Goal: Information Seeking & Learning: Check status

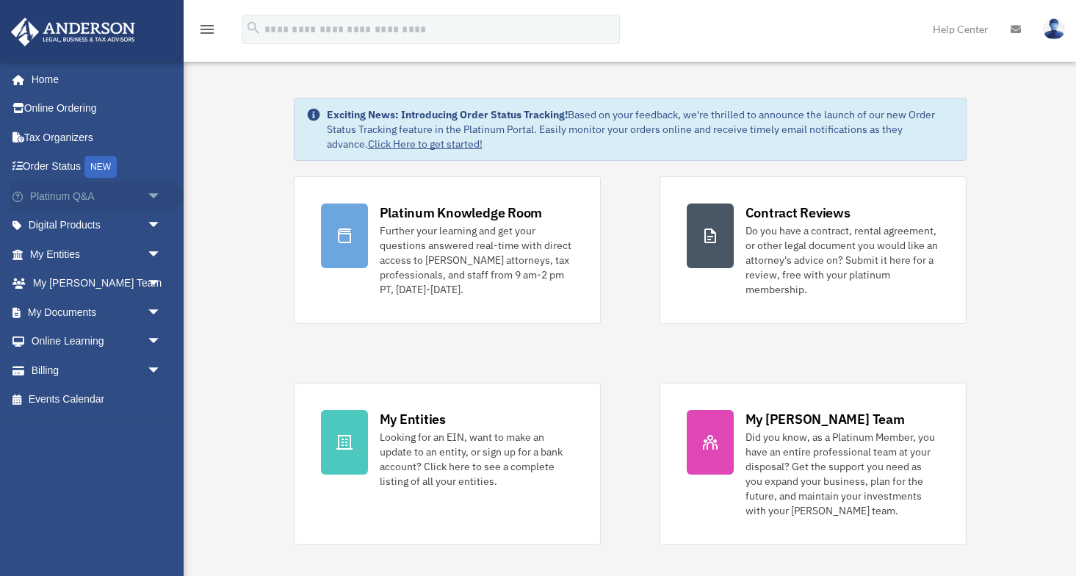
click at [157, 192] on span "arrow_drop_down" at bounding box center [161, 196] width 29 height 30
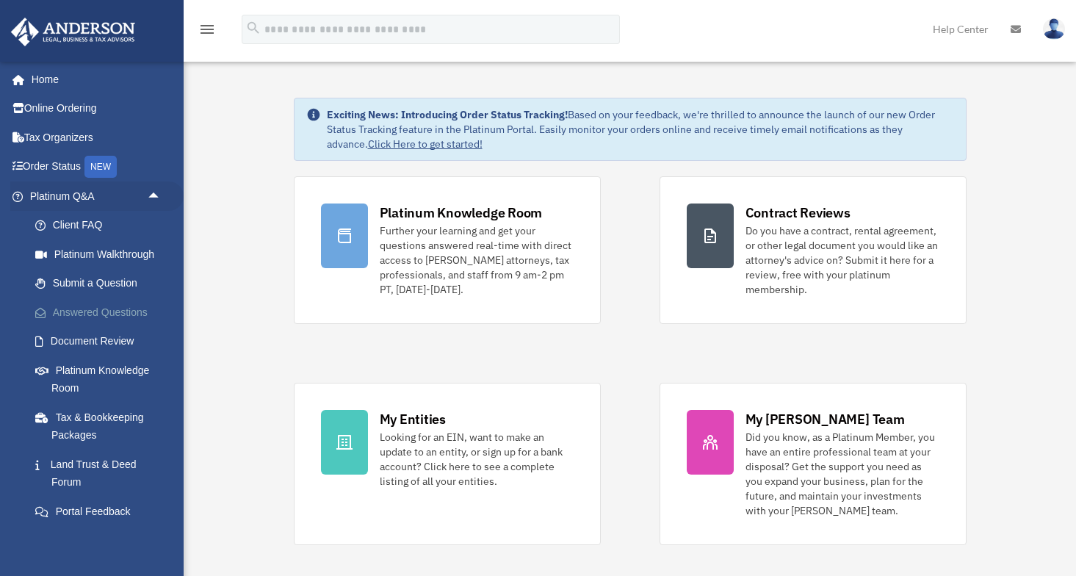
click at [100, 314] on link "Answered Questions" at bounding box center [102, 312] width 163 height 29
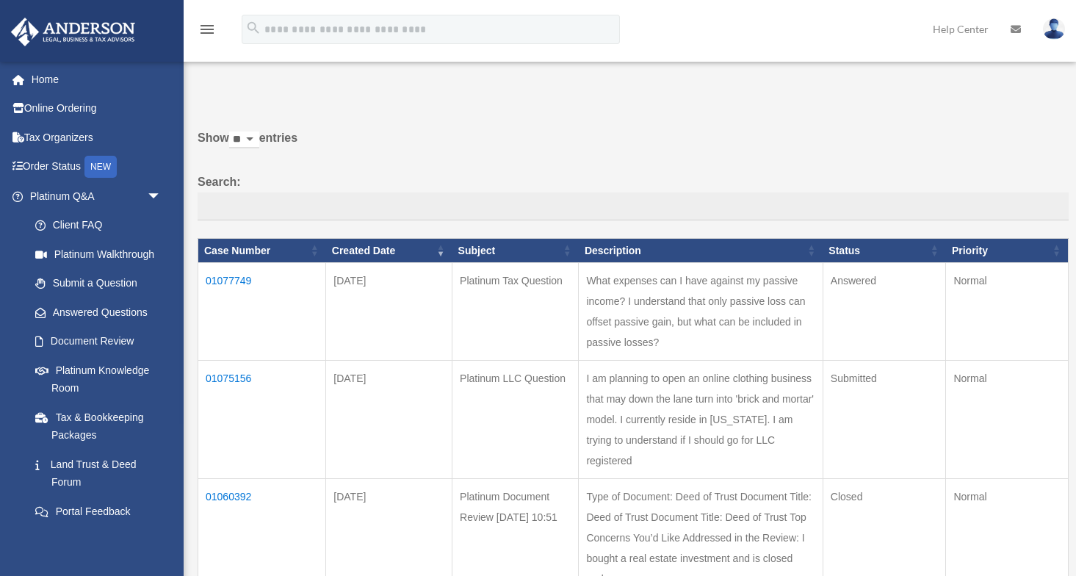
scroll to position [10, 0]
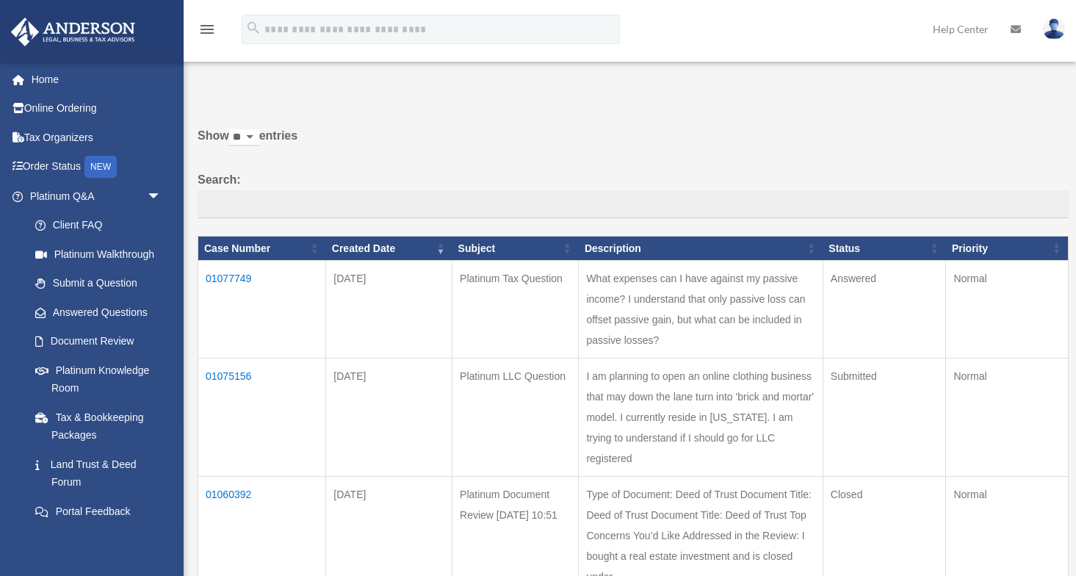
click at [217, 290] on td "01077749" at bounding box center [262, 310] width 128 height 98
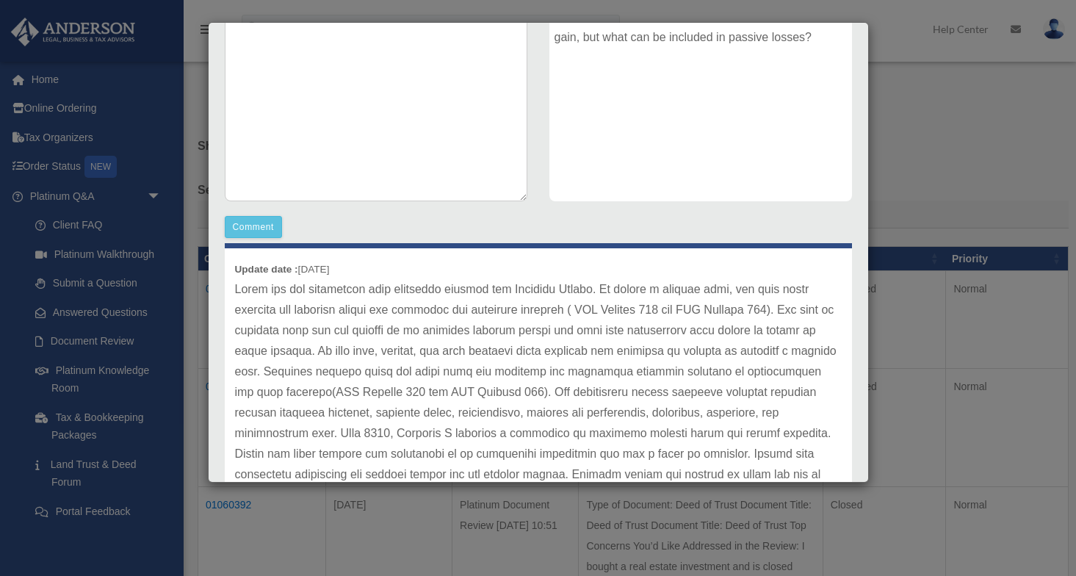
scroll to position [0, 0]
click at [1057, 256] on div "Case Detail × Platinum Tax Question Case Number 01077749 Created Date [DATE] St…" at bounding box center [538, 288] width 1076 height 576
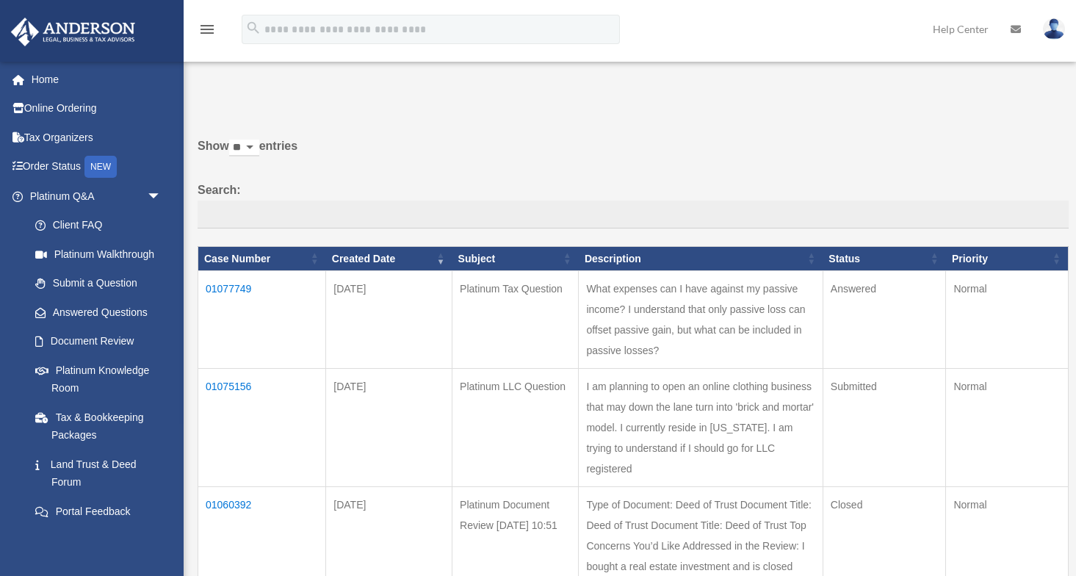
click at [247, 369] on td "01075156" at bounding box center [262, 428] width 128 height 118
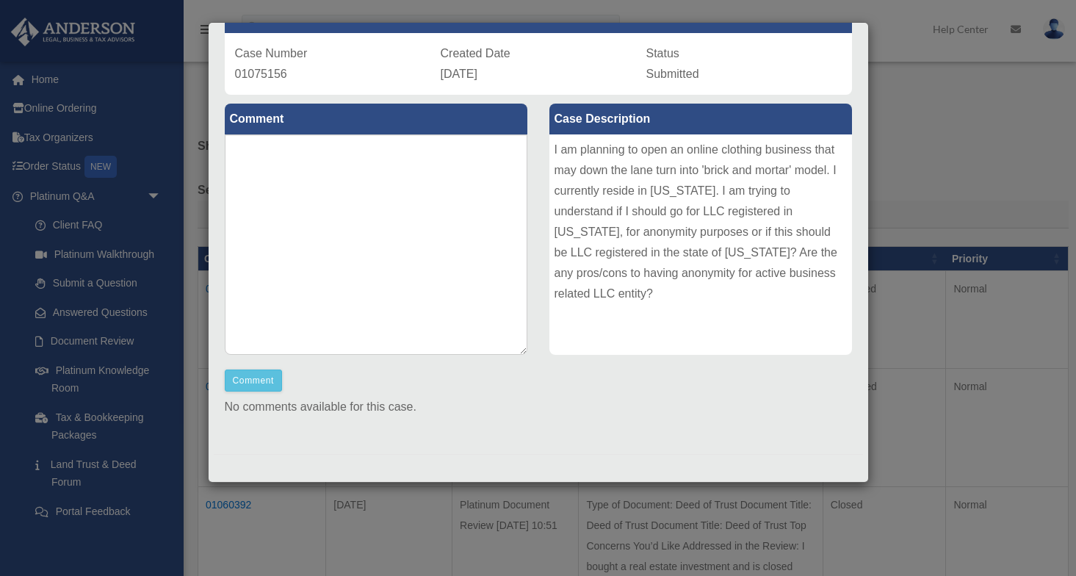
scroll to position [101, 0]
click at [269, 384] on button "Comment" at bounding box center [254, 381] width 58 height 22
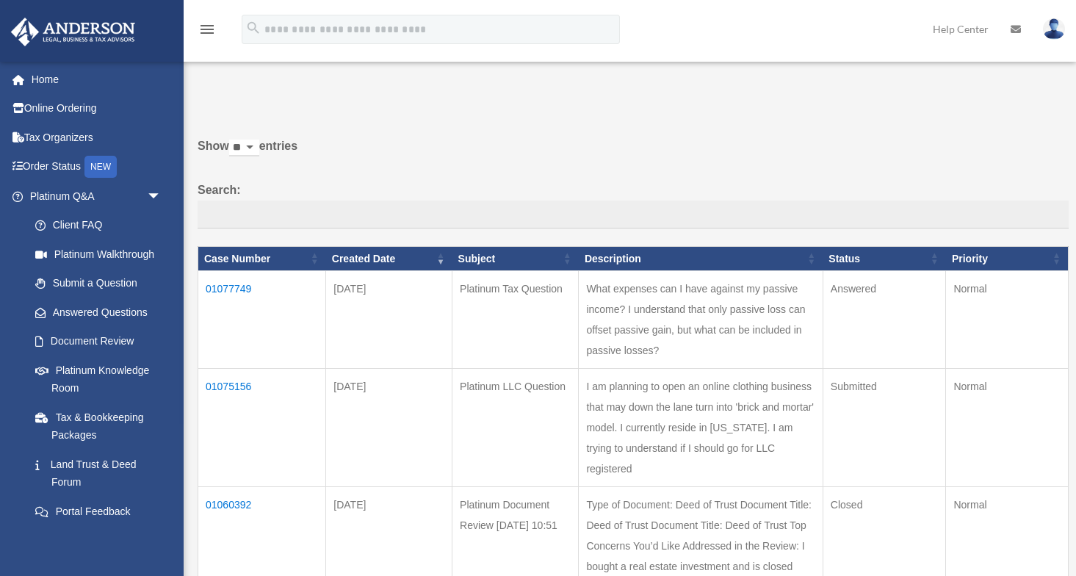
click at [453, 248] on th "Subject" at bounding box center [516, 258] width 126 height 25
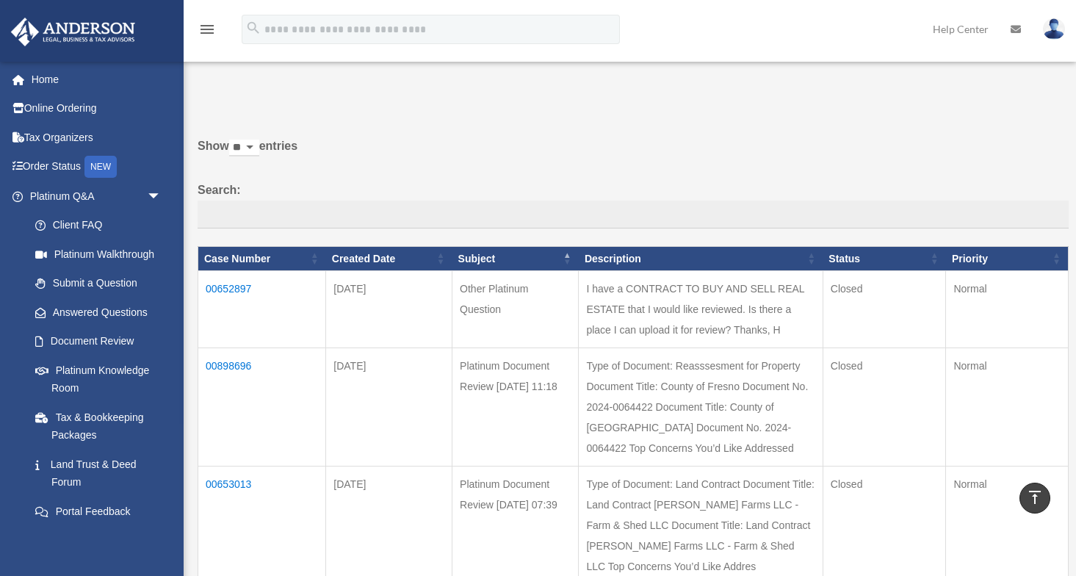
scroll to position [0, 0]
click at [326, 269] on th "Created Date" at bounding box center [389, 258] width 126 height 25
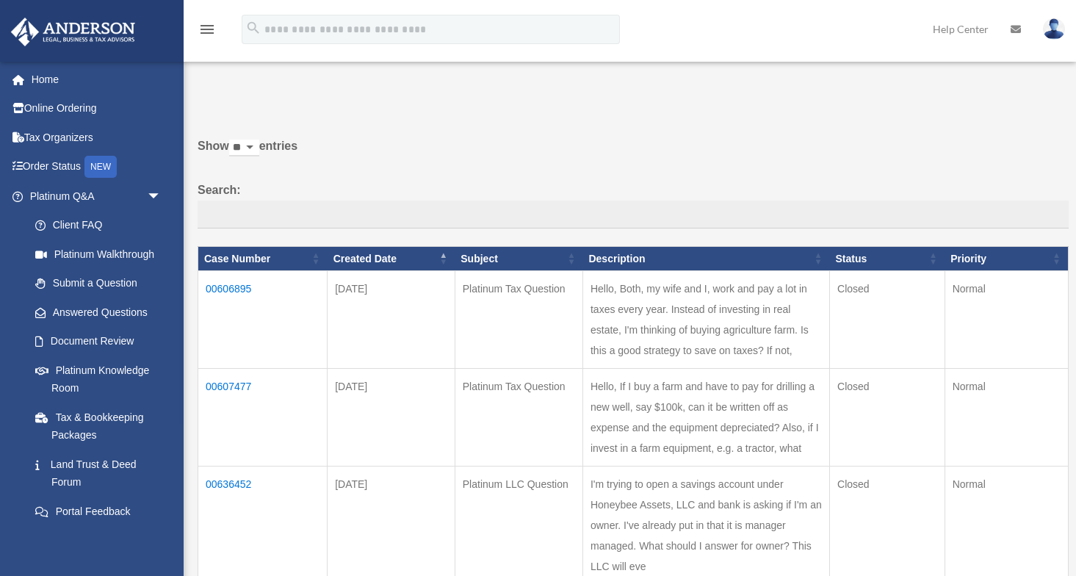
click at [328, 269] on th "Created Date" at bounding box center [392, 258] width 128 height 25
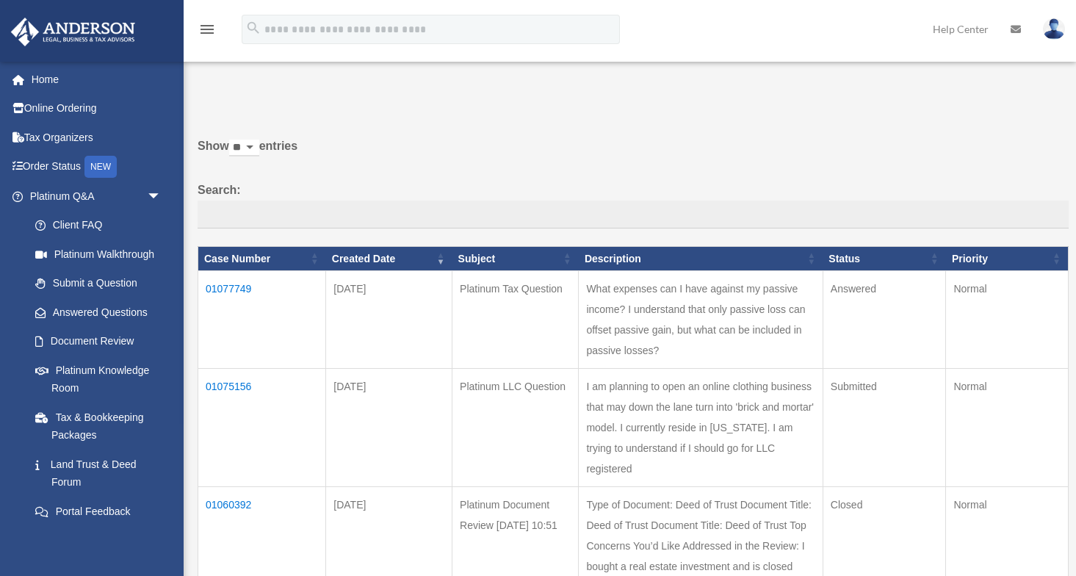
click at [242, 303] on td "01077749" at bounding box center [262, 320] width 128 height 98
click at [245, 296] on td "01077749" at bounding box center [262, 320] width 128 height 98
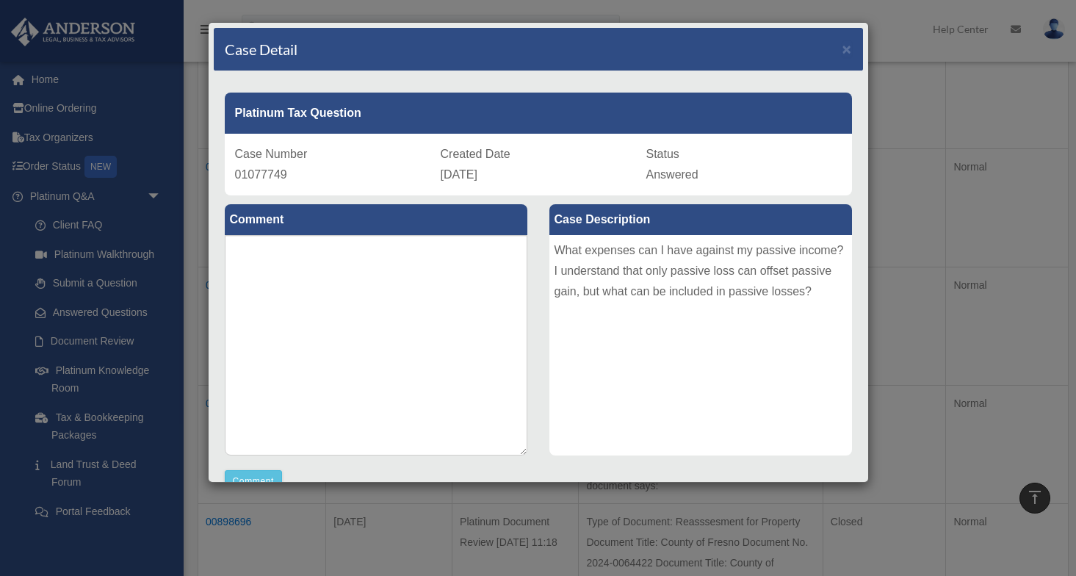
click at [854, 53] on div "Case Detail ×" at bounding box center [538, 49] width 649 height 43
click at [849, 54] on span "×" at bounding box center [848, 48] width 10 height 17
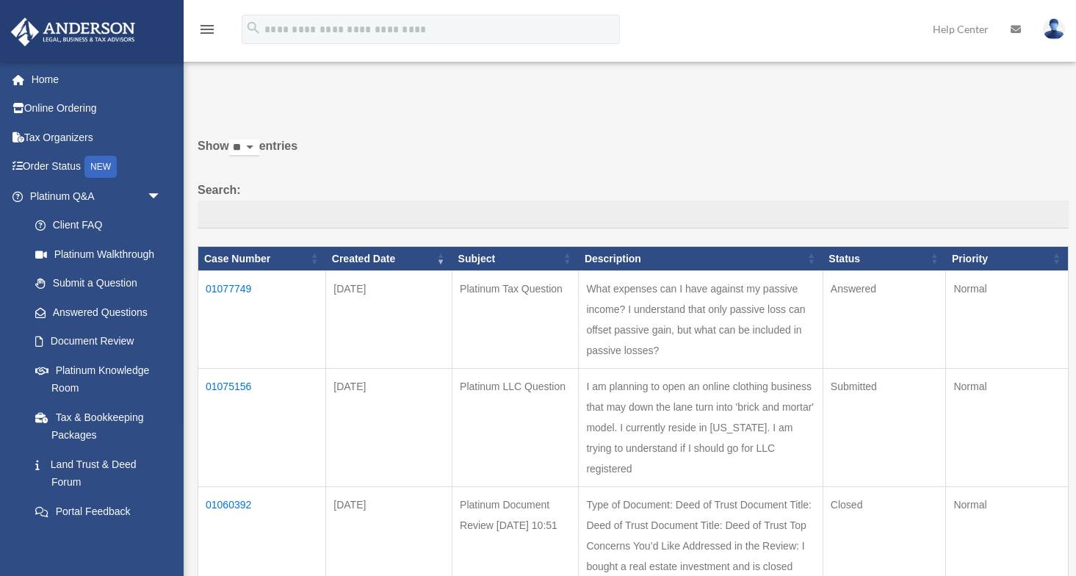
click at [1017, 25] on icon at bounding box center [1016, 29] width 10 height 10
click at [1013, 33] on icon at bounding box center [1016, 29] width 10 height 10
click at [1058, 33] on img at bounding box center [1054, 28] width 22 height 21
click at [1048, 31] on img at bounding box center [1054, 28] width 22 height 21
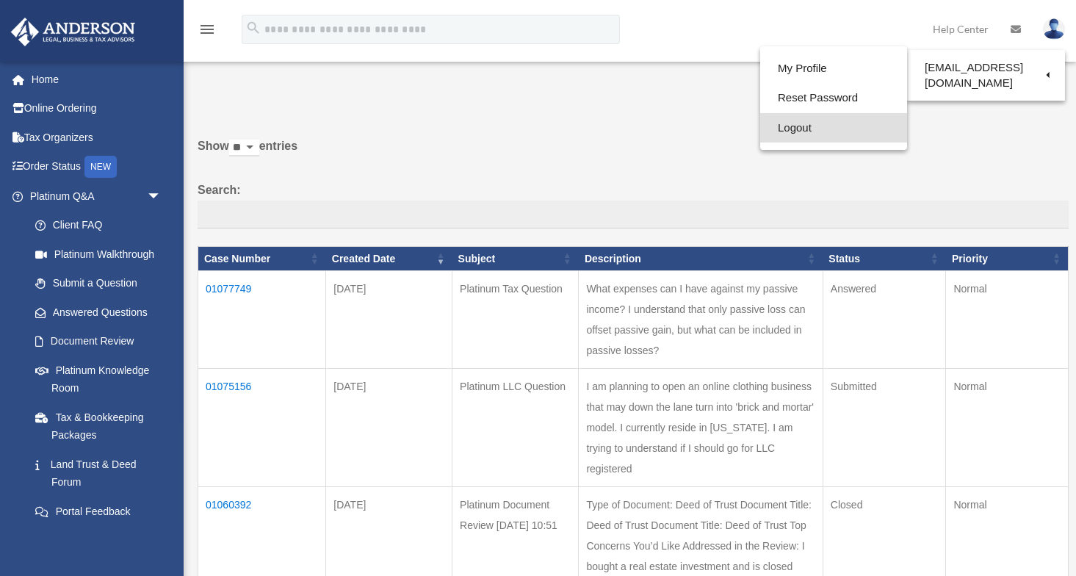
click at [801, 126] on link "Logout" at bounding box center [833, 128] width 147 height 30
